Goal: Navigation & Orientation: Find specific page/section

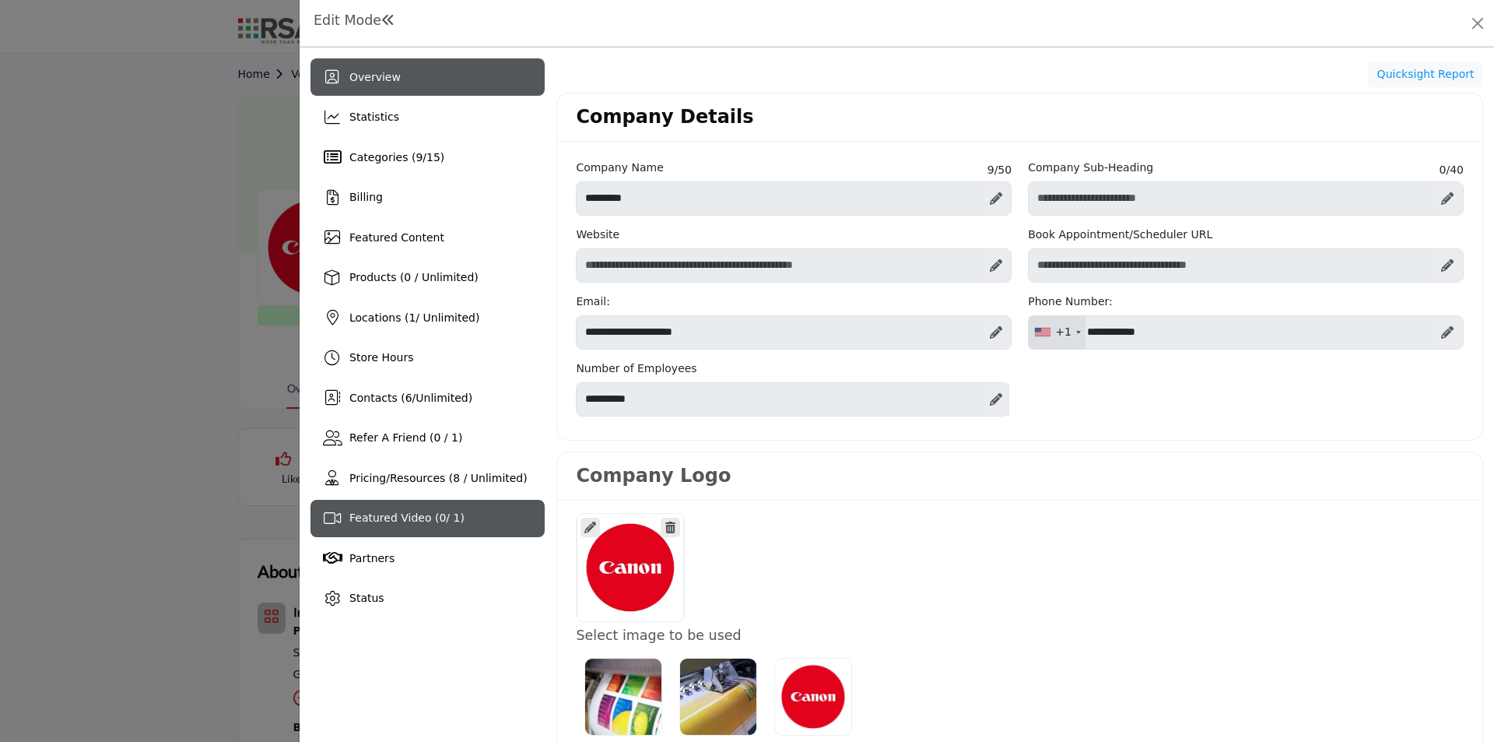
click at [414, 520] on span "Featured Video ( 0 / 1)" at bounding box center [406, 517] width 115 height 12
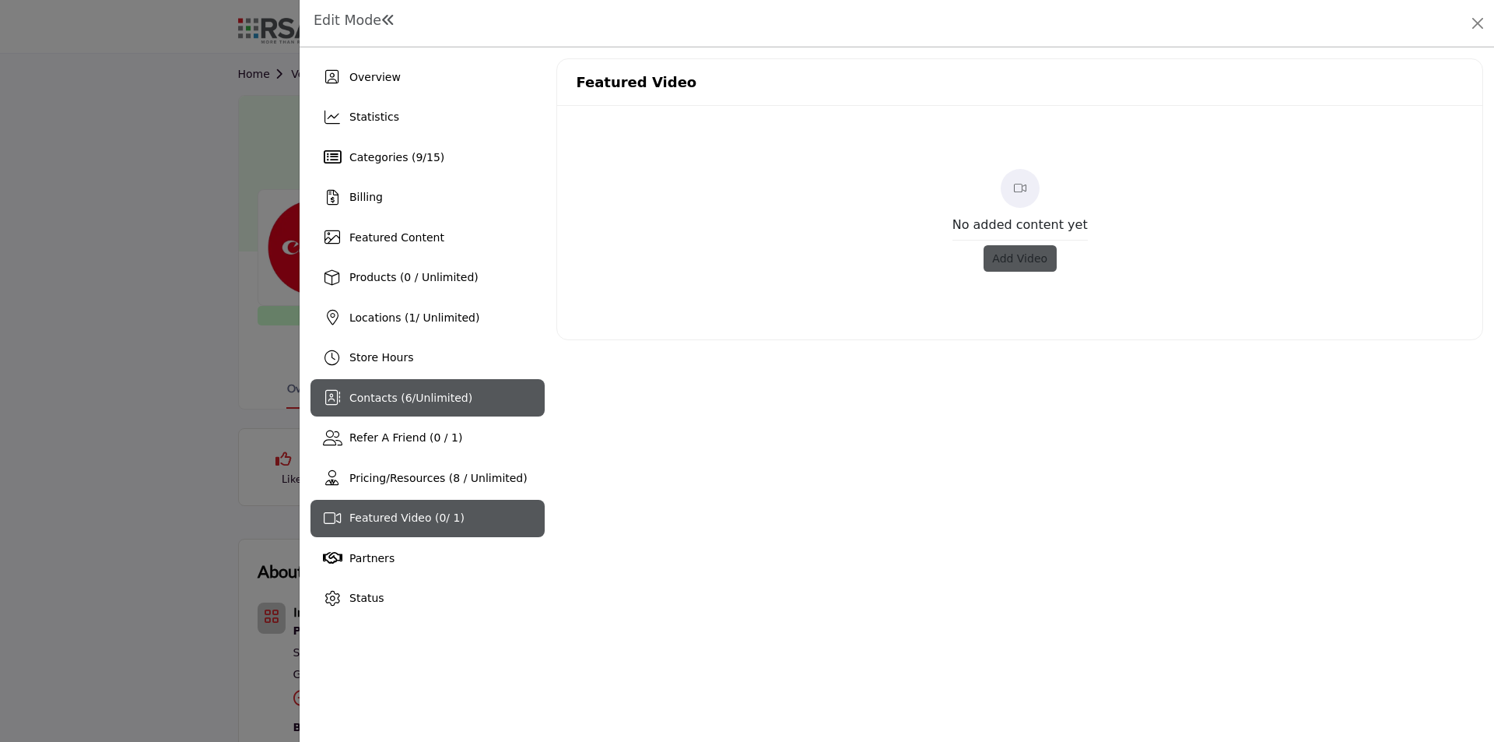
click at [386, 399] on span "Contacts ( 6 / Unlimited )" at bounding box center [410, 397] width 123 height 12
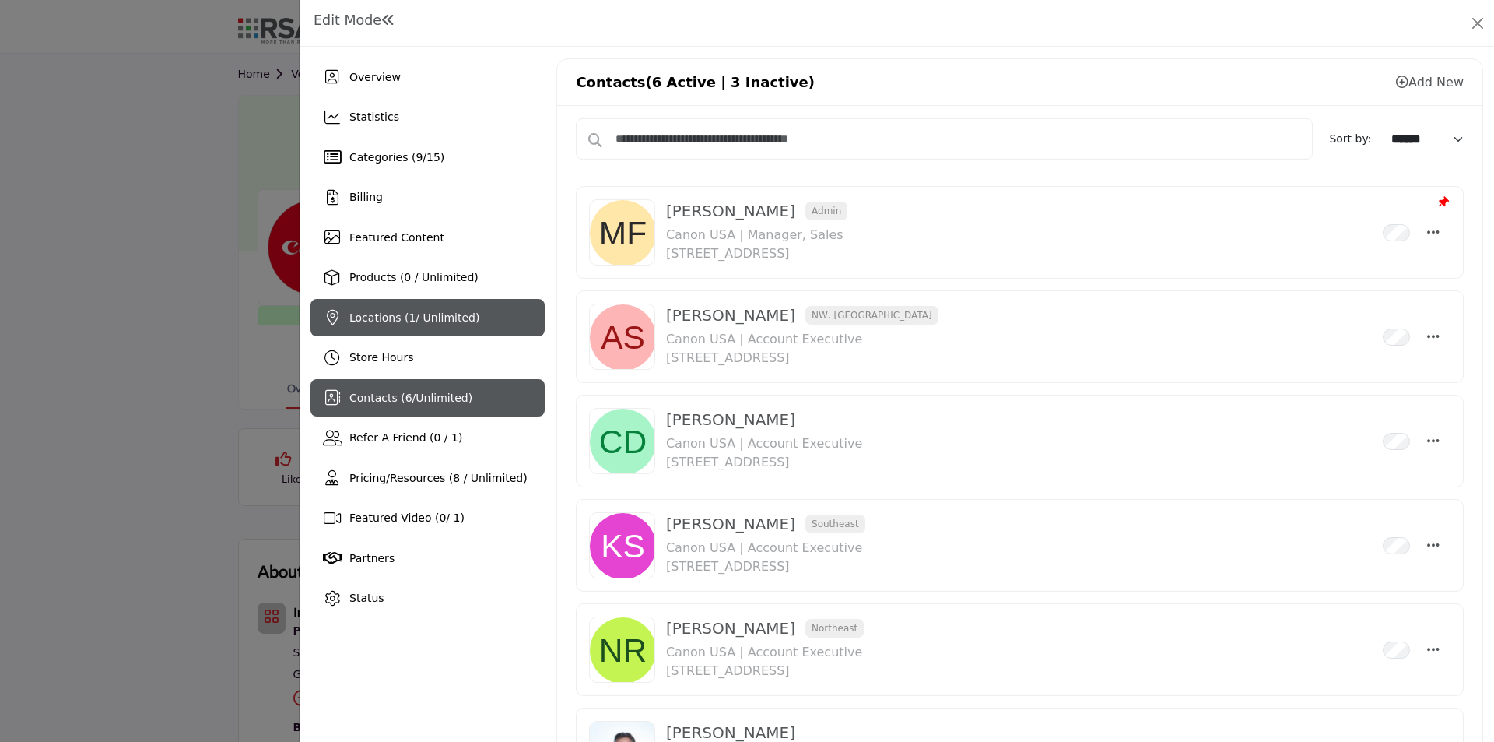
click at [433, 317] on span "Locations ( 1 / Unlimited)" at bounding box center [414, 317] width 130 height 12
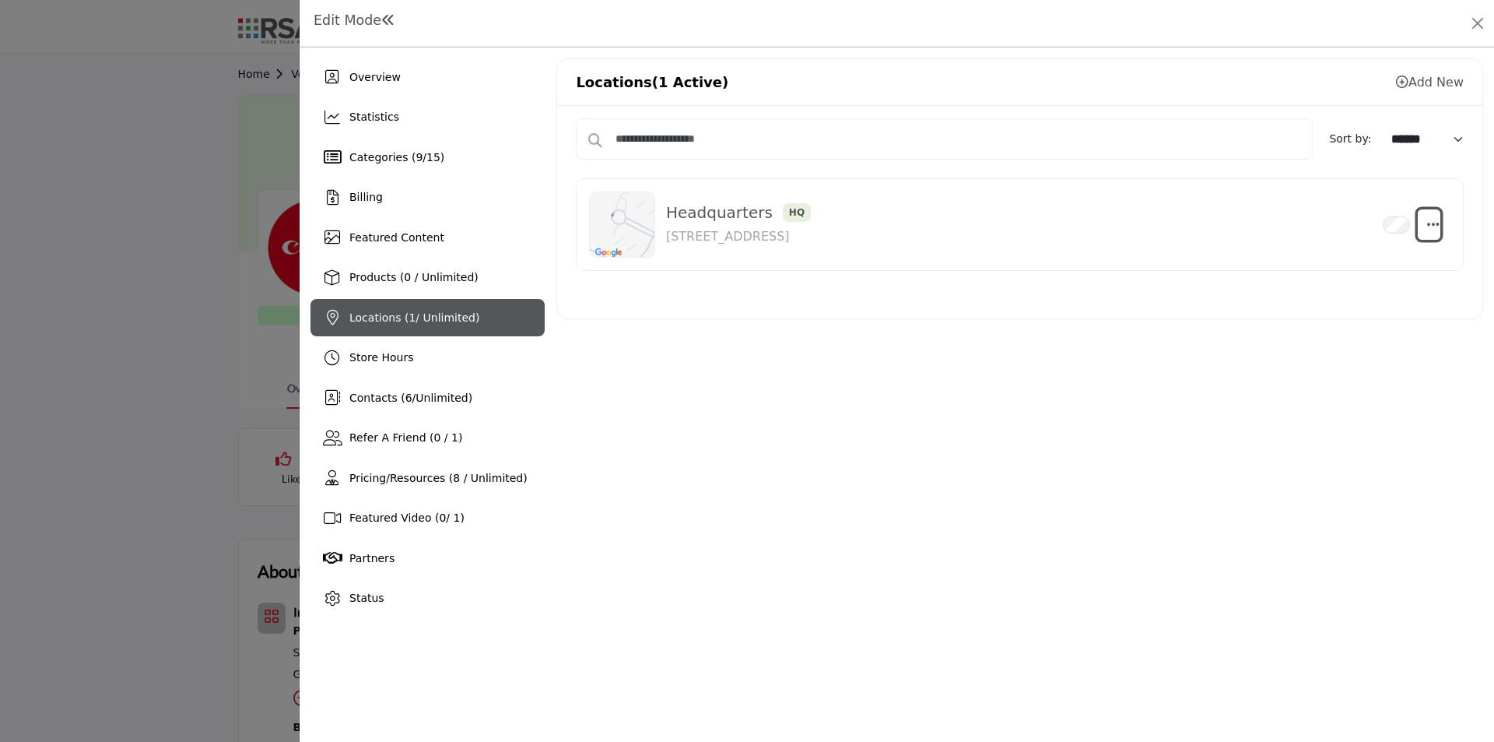
click at [1428, 222] on icon "button" at bounding box center [1433, 224] width 12 height 14
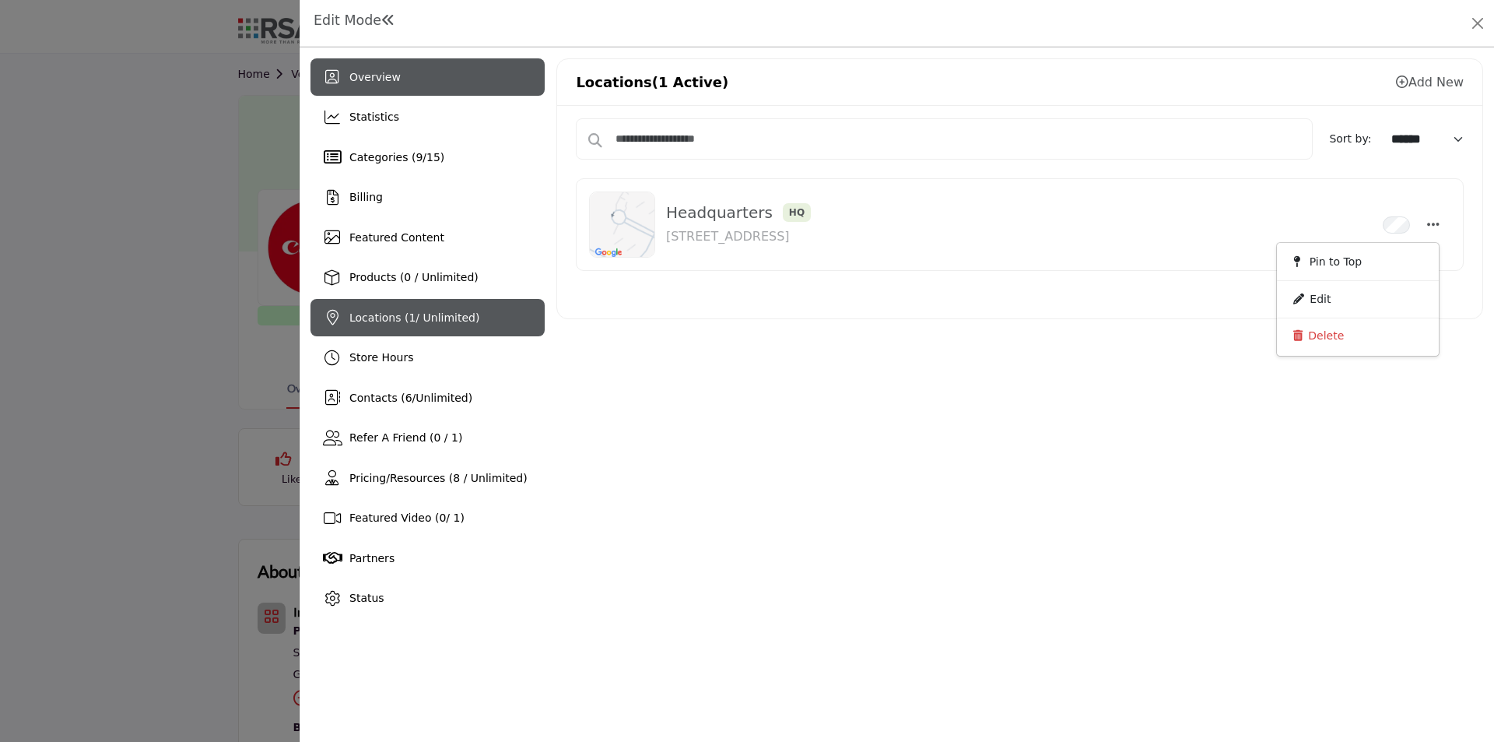
click at [370, 72] on span "Overview" at bounding box center [374, 77] width 51 height 12
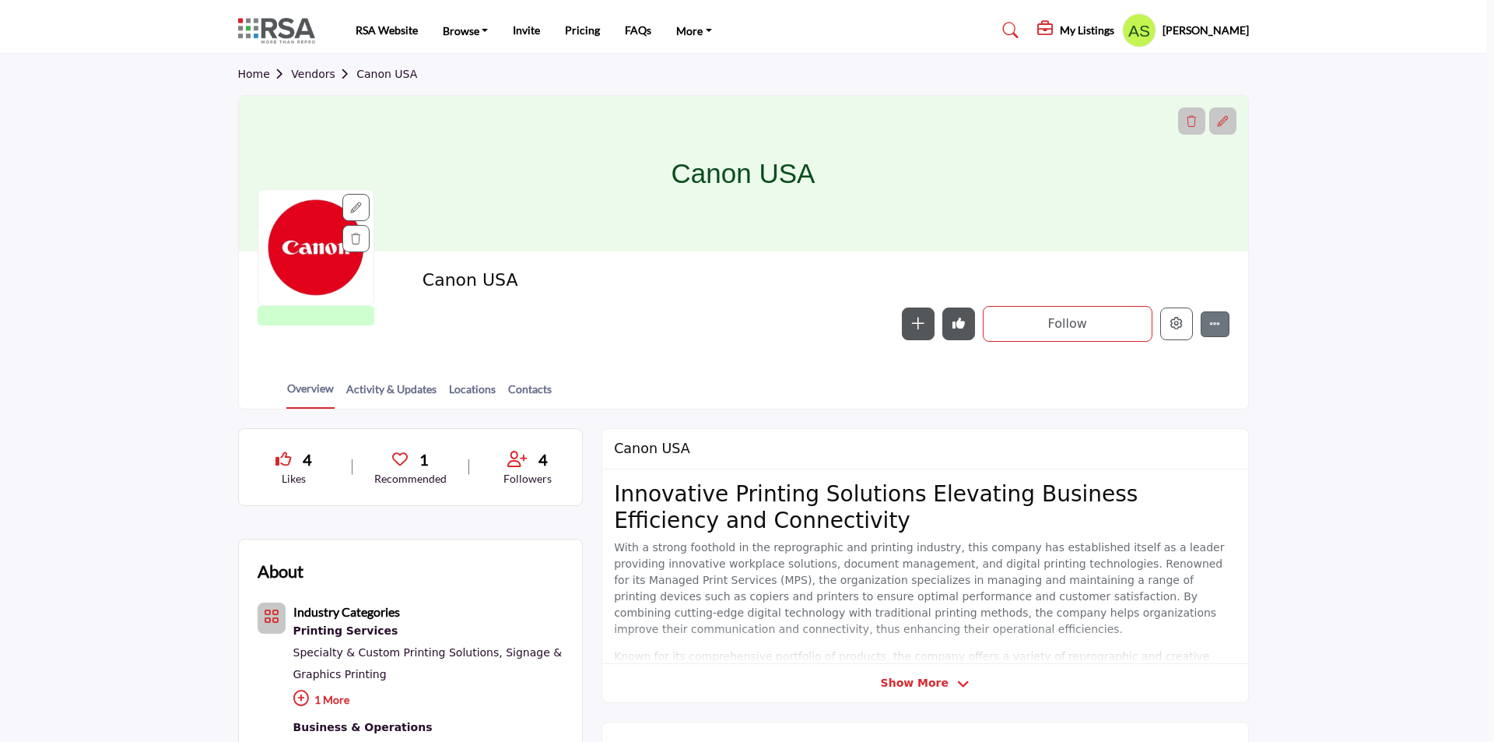
click at [150, 257] on div at bounding box center [747, 371] width 1494 height 742
click at [1092, 29] on h5 "My Listings" at bounding box center [1087, 30] width 54 height 14
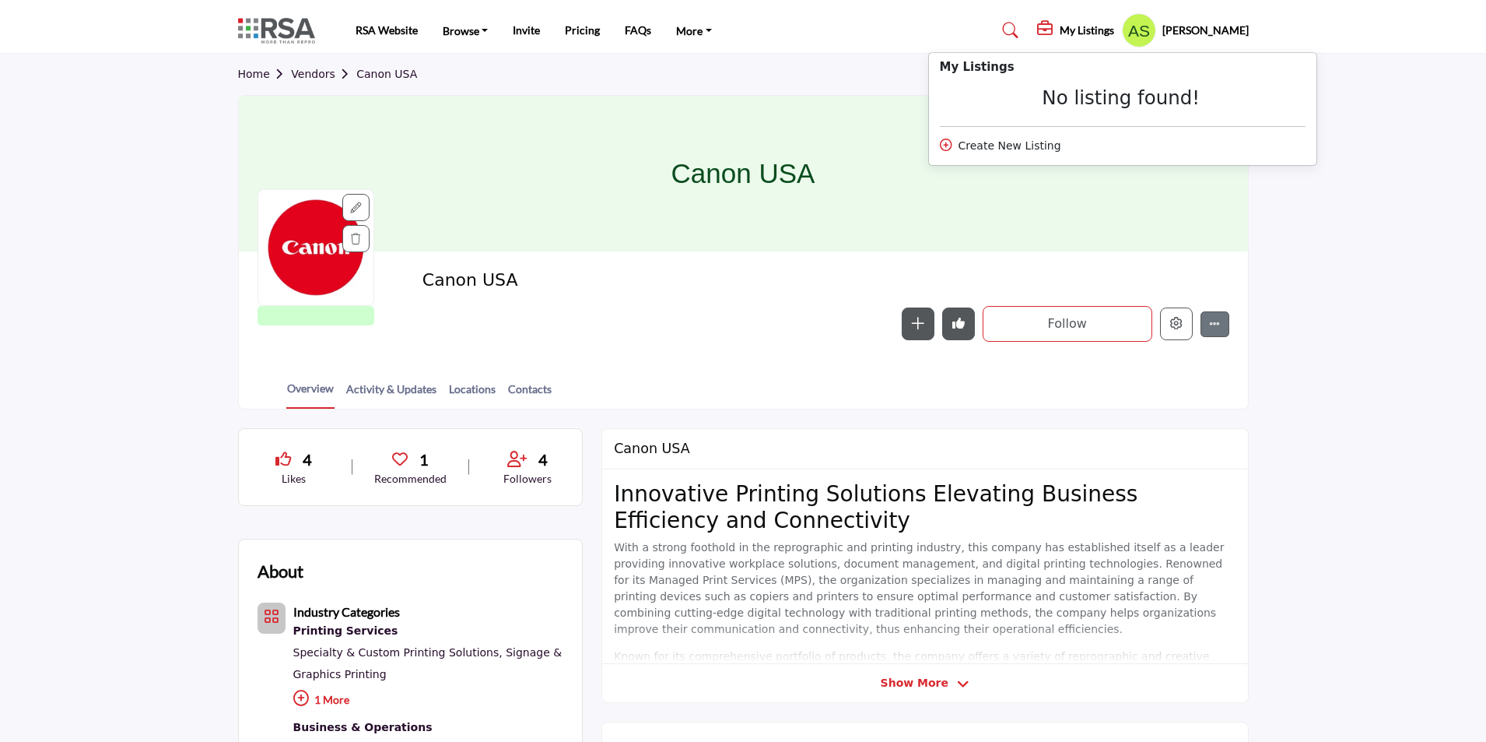
click at [990, 148] on div "Create New Listing" at bounding box center [1123, 146] width 366 height 16
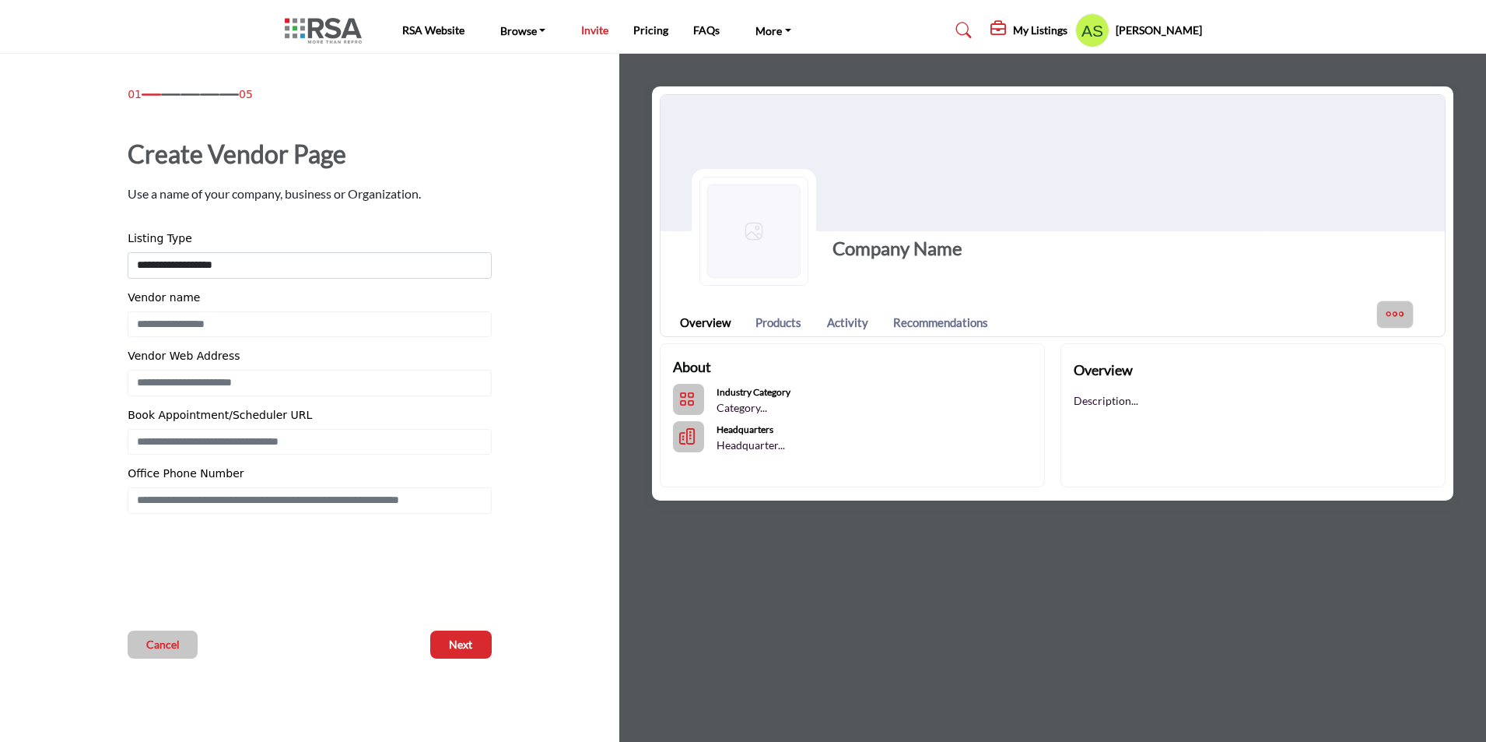
click at [588, 28] on link "Invite" at bounding box center [594, 29] width 27 height 13
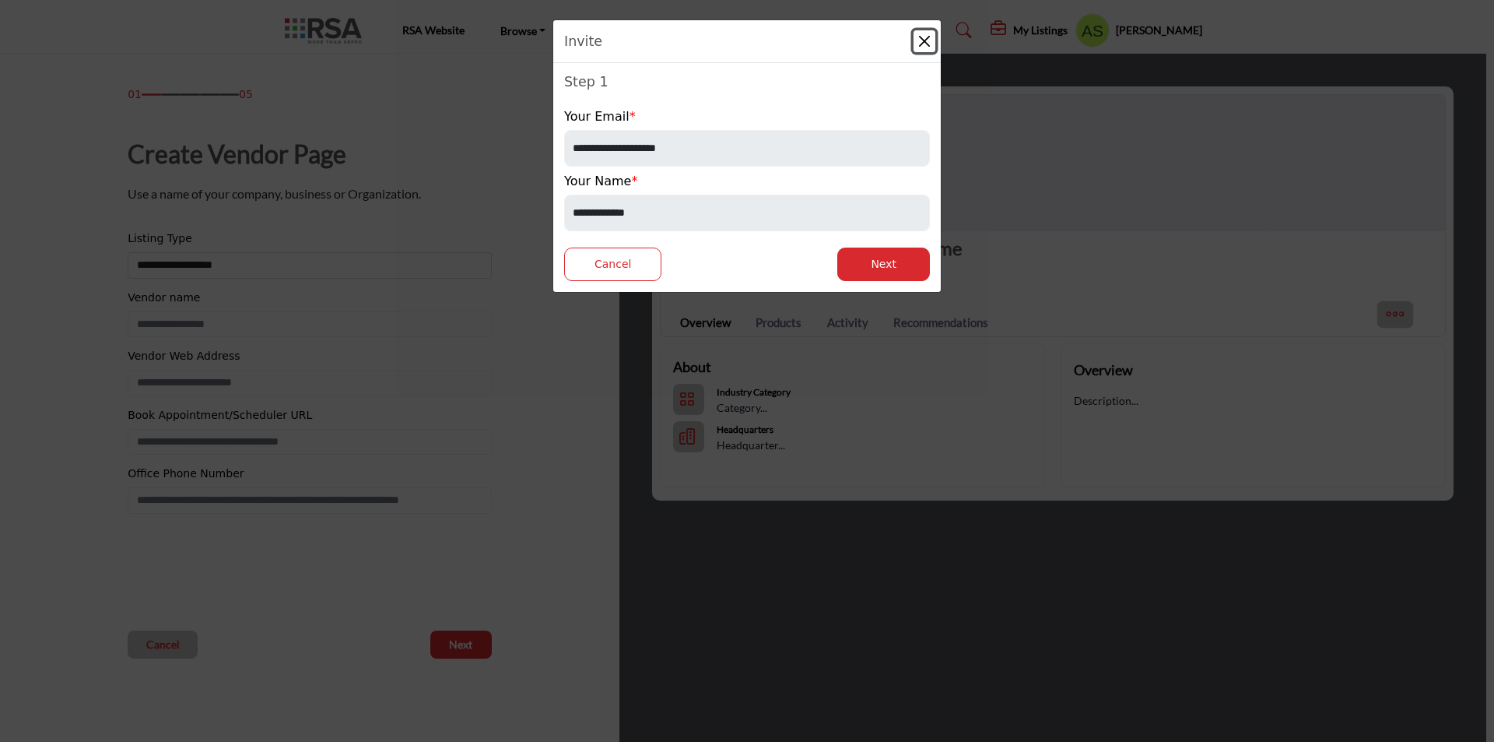
click at [922, 35] on button "Close" at bounding box center [925, 41] width 22 height 22
